Goal: Information Seeking & Learning: Find contact information

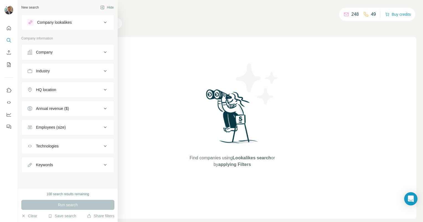
click at [104, 53] on icon at bounding box center [105, 52] width 7 height 7
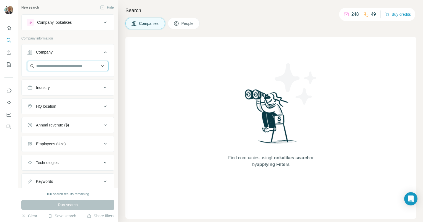
click at [74, 67] on input "text" at bounding box center [67, 66] width 81 height 10
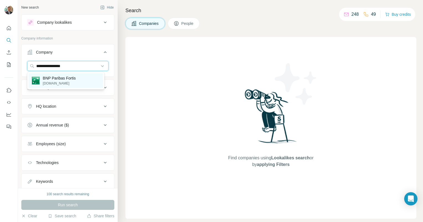
type input "**********"
click at [49, 77] on p "BNP Paribas Fortis" at bounding box center [59, 79] width 33 height 6
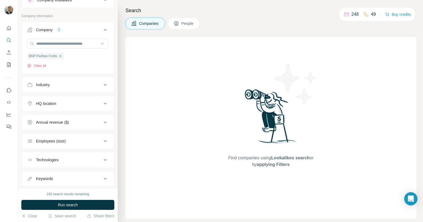
scroll to position [28, 0]
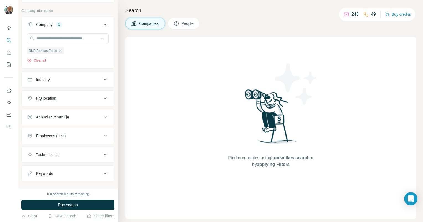
click at [187, 23] on span "People" at bounding box center [187, 24] width 13 height 6
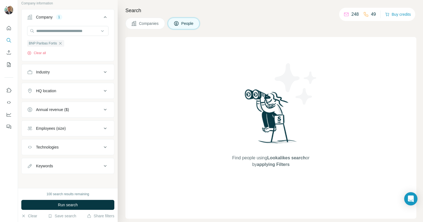
scroll to position [94, 0]
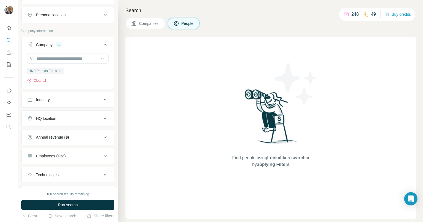
click at [102, 116] on icon at bounding box center [105, 118] width 7 height 7
click at [76, 134] on input "text" at bounding box center [67, 133] width 81 height 10
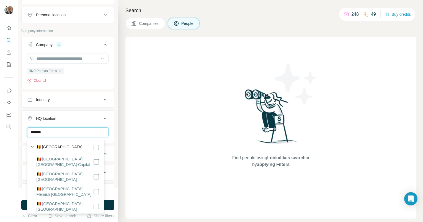
type input "*******"
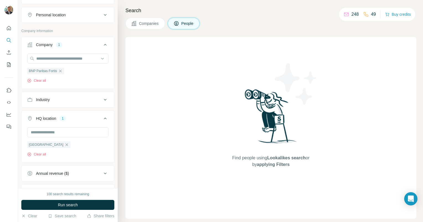
scroll to position [154, 0]
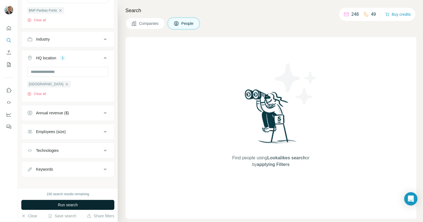
click at [80, 205] on button "Run search" at bounding box center [67, 205] width 93 height 10
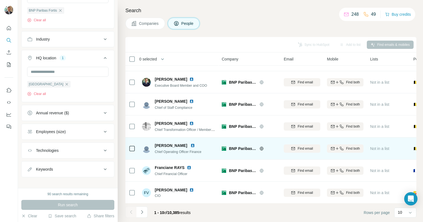
scroll to position [86, 0]
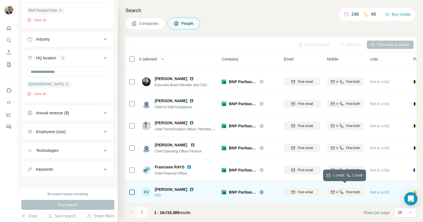
click at [354, 190] on span "Find both" at bounding box center [353, 192] width 14 height 5
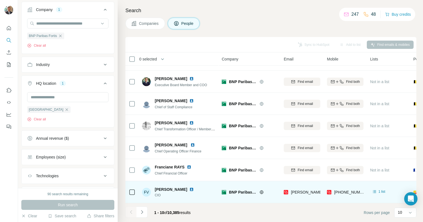
scroll to position [154, 0]
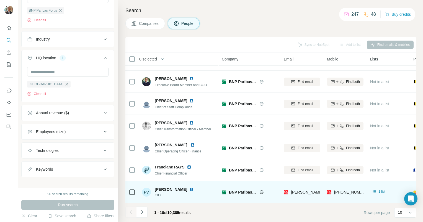
click at [79, 171] on div "Keywords" at bounding box center [64, 170] width 75 height 6
click at [54, 184] on input "text" at bounding box center [62, 183] width 70 height 10
type input "********"
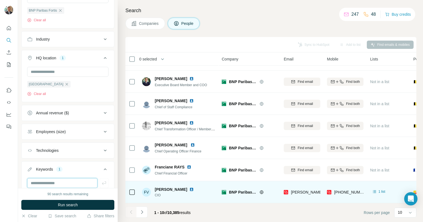
click at [60, 183] on input "text" at bounding box center [62, 183] width 70 height 10
click at [75, 206] on span "Run search" at bounding box center [68, 205] width 20 height 6
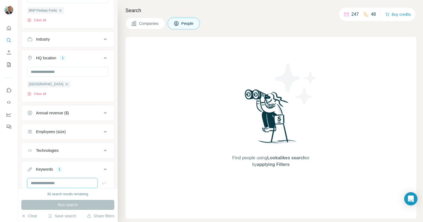
click at [63, 182] on input "text" at bounding box center [62, 183] width 70 height 10
click at [102, 168] on icon at bounding box center [105, 169] width 7 height 7
click at [102, 169] on icon at bounding box center [105, 169] width 7 height 7
click at [61, 168] on div "1" at bounding box center [59, 169] width 6 height 5
click at [60, 168] on div "1" at bounding box center [59, 169] width 6 height 5
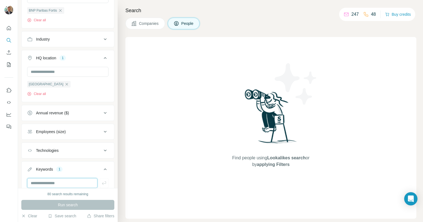
click at [53, 184] on input "text" at bounding box center [62, 183] width 70 height 10
type input "********"
click at [101, 184] on icon "button" at bounding box center [104, 184] width 6 height 6
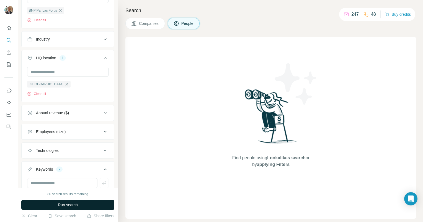
click at [67, 203] on span "Run search" at bounding box center [68, 205] width 20 height 6
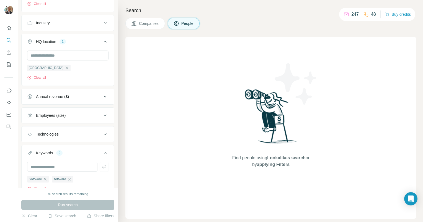
scroll to position [194, 0]
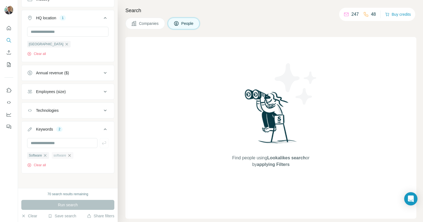
click at [72, 155] on icon "button" at bounding box center [69, 156] width 4 height 4
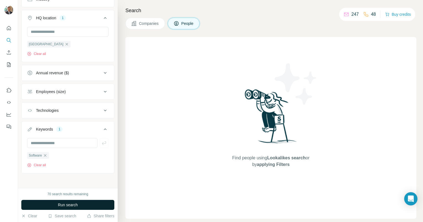
click at [74, 205] on span "Run search" at bounding box center [68, 205] width 20 height 6
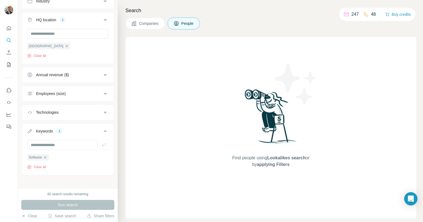
scroll to position [194, 0]
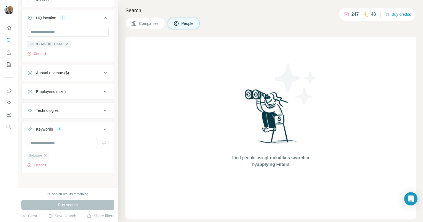
click at [46, 155] on icon "button" at bounding box center [45, 156] width 4 height 4
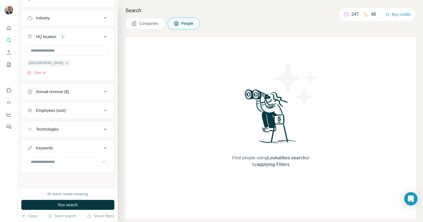
scroll to position [175, 0]
click at [50, 162] on input "text" at bounding box center [62, 163] width 70 height 10
type input "****"
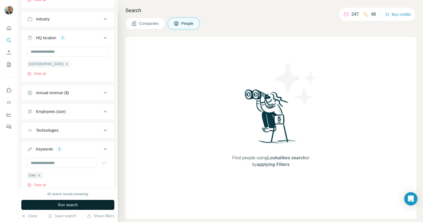
click at [83, 204] on button "Run search" at bounding box center [67, 205] width 93 height 10
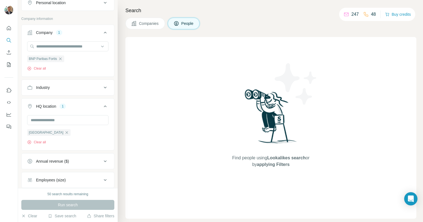
scroll to position [111, 0]
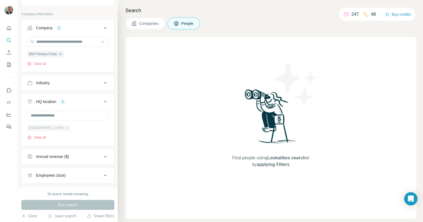
click at [44, 125] on div "[GEOGRAPHIC_DATA]" at bounding box center [48, 128] width 43 height 7
click at [37, 139] on button "Clear all" at bounding box center [36, 137] width 19 height 5
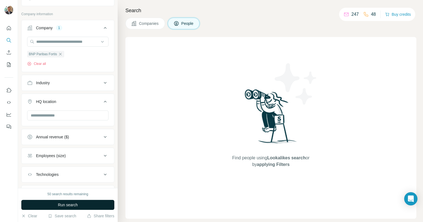
click at [72, 204] on span "Run search" at bounding box center [68, 205] width 20 height 6
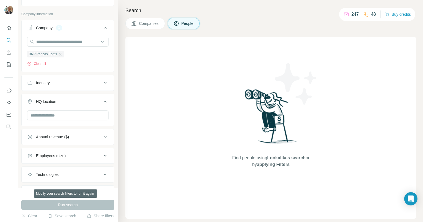
click at [67, 203] on div "Run search" at bounding box center [67, 205] width 93 height 10
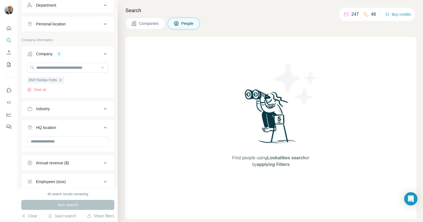
scroll to position [55, 0]
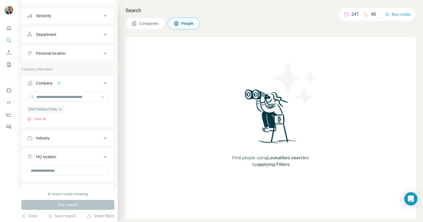
click at [102, 83] on icon at bounding box center [105, 83] width 7 height 7
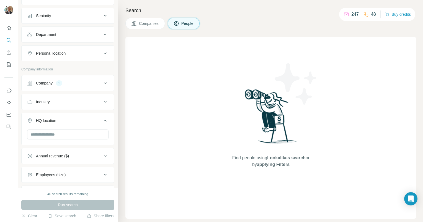
click at [104, 83] on icon at bounding box center [105, 83] width 3 height 2
